Goal: Transaction & Acquisition: Purchase product/service

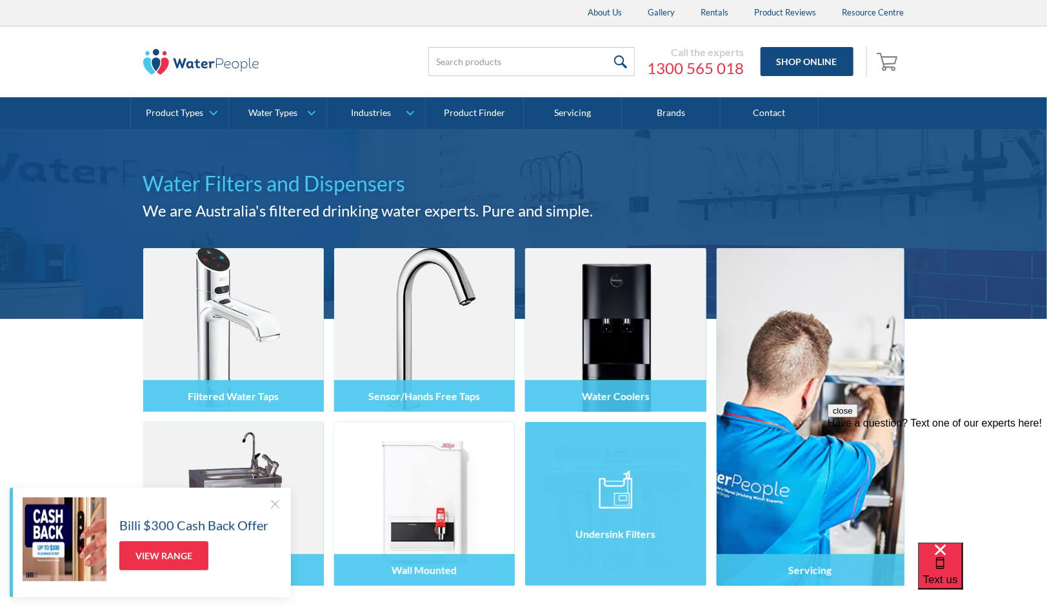
click at [616, 468] on img at bounding box center [615, 504] width 181 height 164
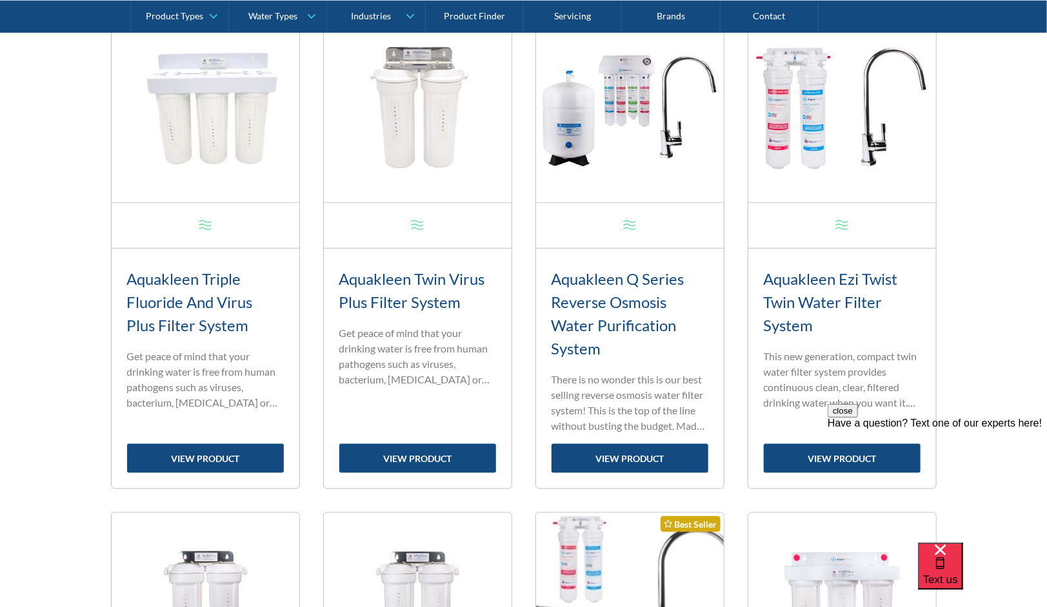
scroll to position [565, 0]
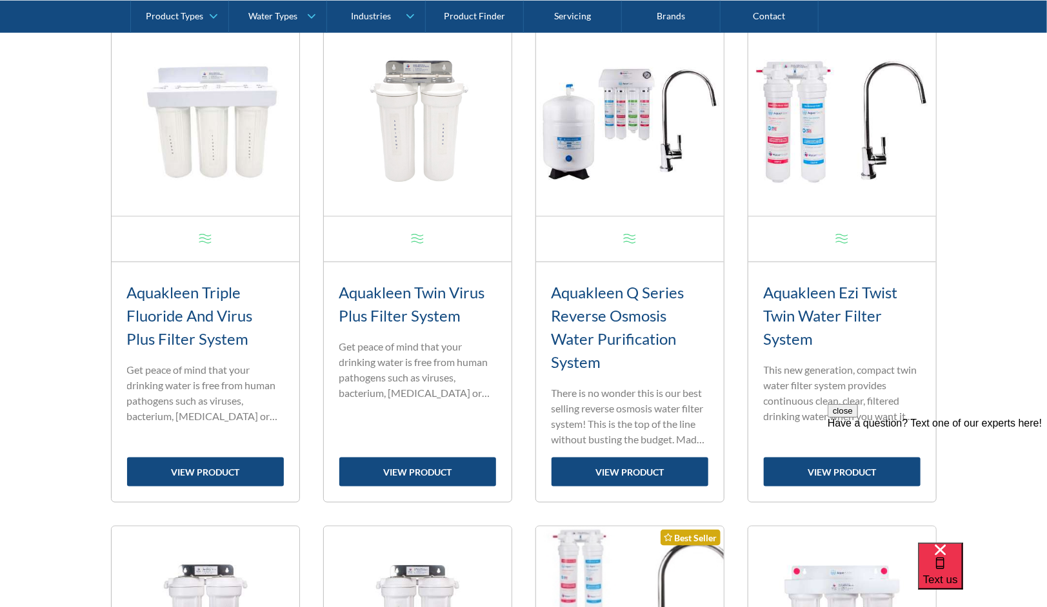
click at [804, 129] on img at bounding box center [842, 122] width 188 height 188
click at [807, 308] on h3 "Aquakleen Ezi Twist Twin Water Filter System" at bounding box center [841, 316] width 157 height 70
click at [776, 126] on img at bounding box center [842, 122] width 188 height 188
click at [823, 465] on link "view product" at bounding box center [841, 472] width 157 height 29
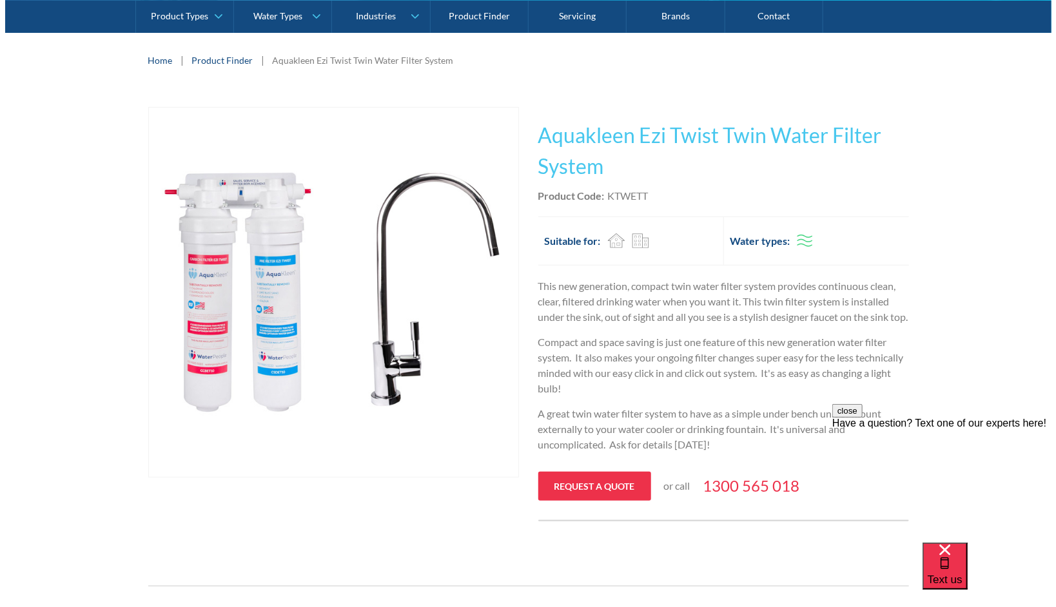
scroll to position [186, 0]
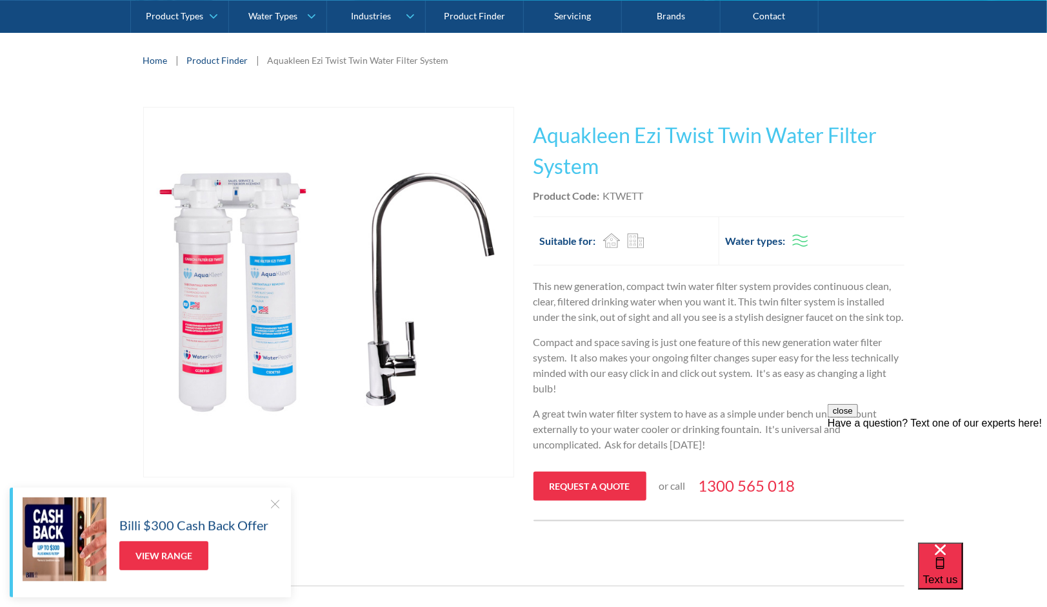
click at [219, 355] on img "open lightbox" at bounding box center [328, 292] width 369 height 369
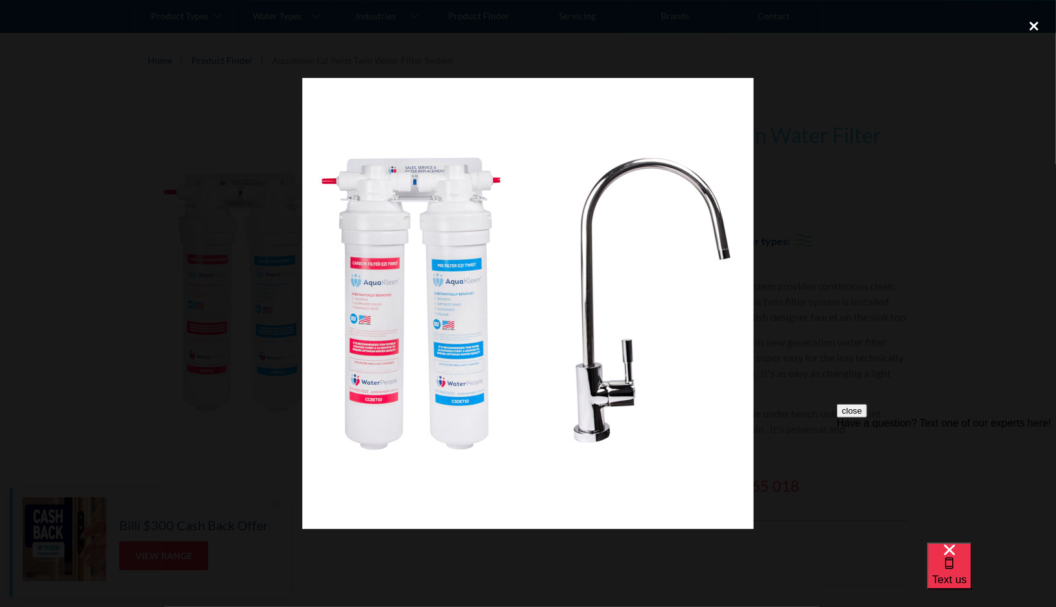
click at [1035, 29] on div "close lightbox" at bounding box center [1034, 26] width 44 height 28
